Goal: Navigation & Orientation: Understand site structure

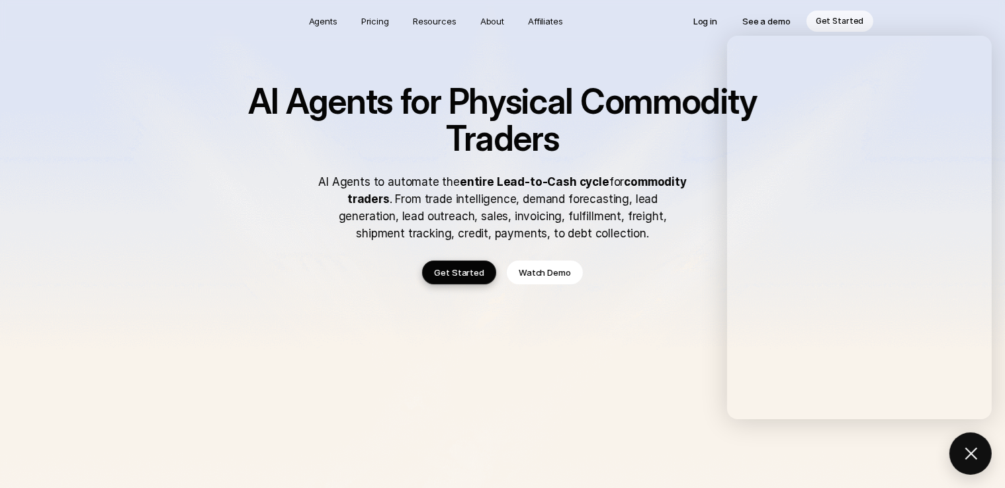
click at [704, 153] on h1 "AI Agents for Physical Commodity Traders" at bounding box center [503, 120] width 582 height 74
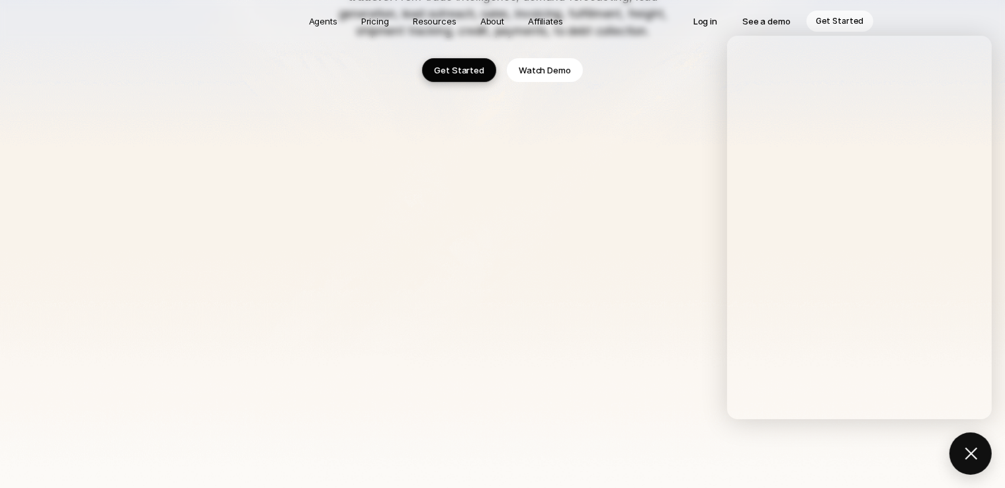
scroll to position [207, 0]
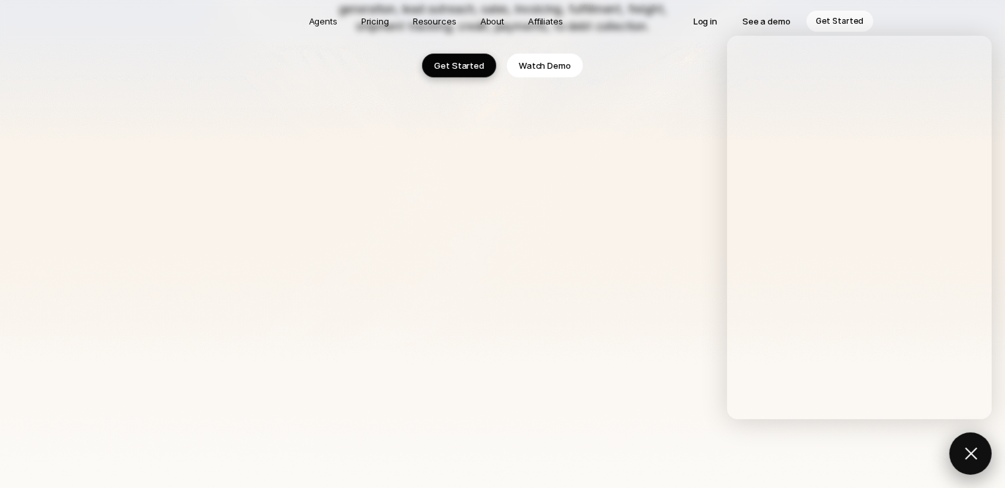
click at [970, 452] on button at bounding box center [970, 453] width 42 height 42
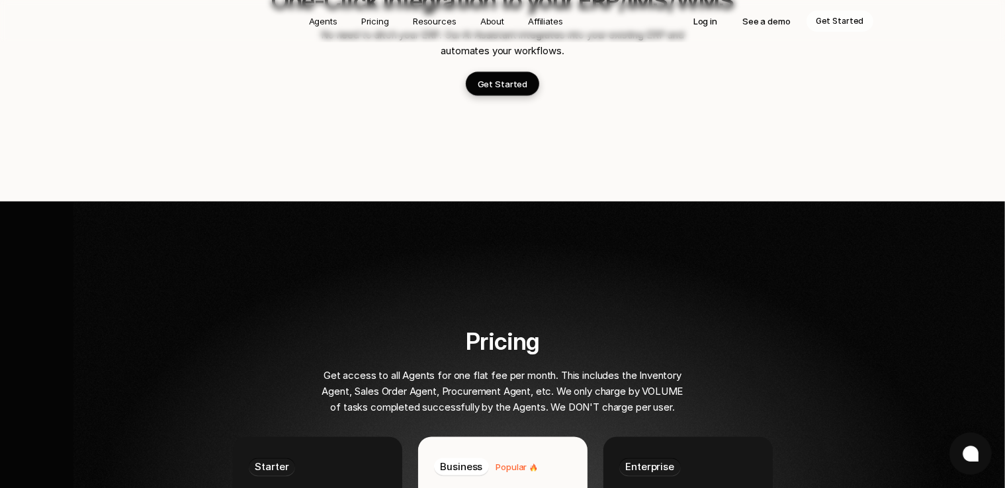
scroll to position [0, 0]
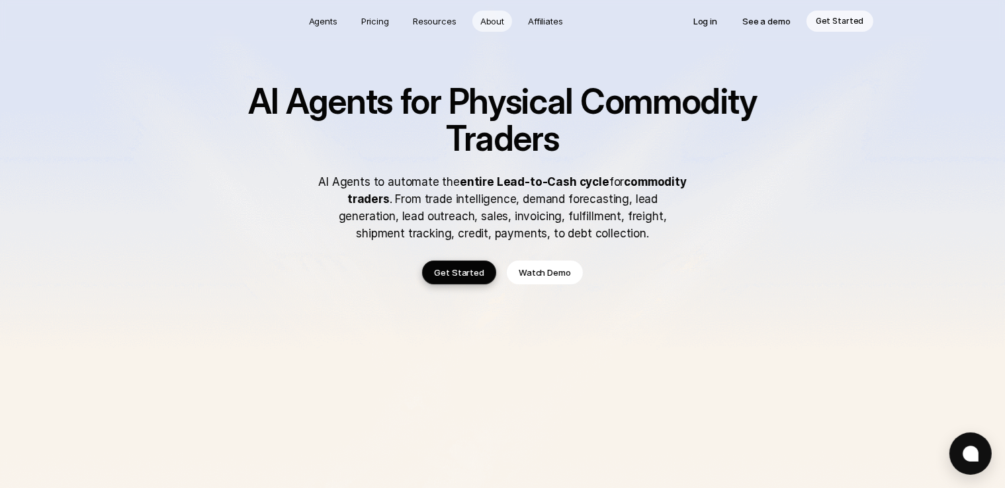
click at [495, 18] on p "About" at bounding box center [492, 21] width 24 height 13
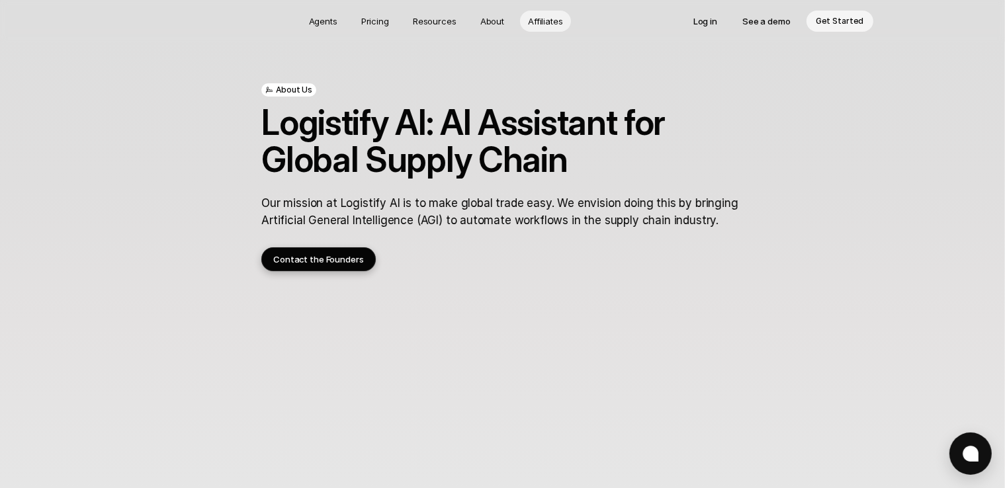
click at [544, 20] on p "Affiliates" at bounding box center [545, 21] width 35 height 13
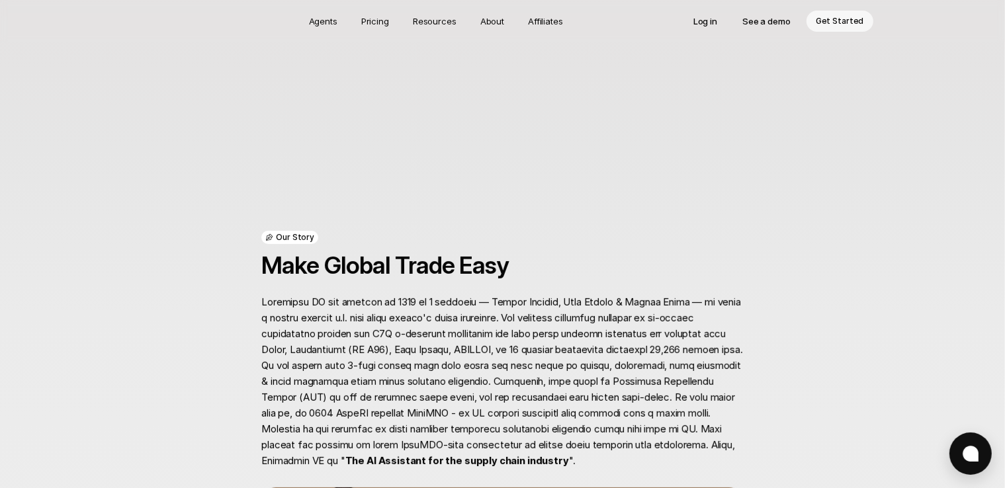
scroll to position [336, 0]
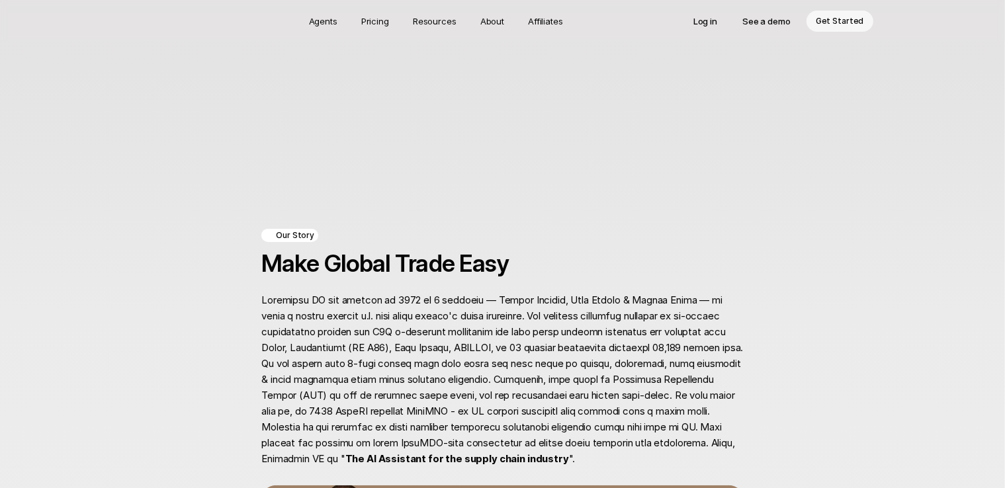
scroll to position [336, 0]
